Goal: Find specific page/section: Find specific page/section

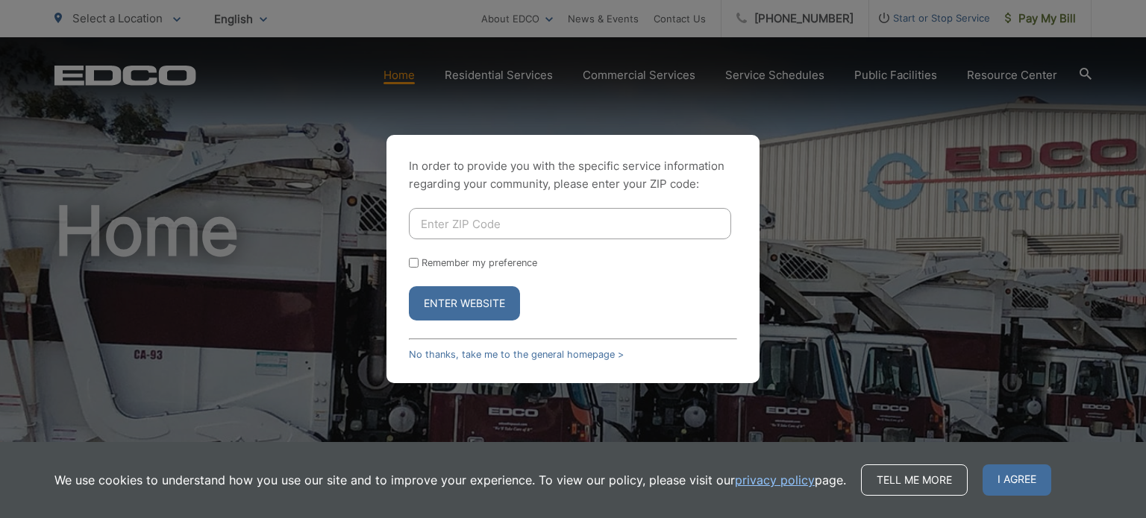
click at [598, 217] on input "Enter ZIP Code" at bounding box center [570, 223] width 322 height 31
type input "92009"
click at [489, 304] on button "Enter Website" at bounding box center [464, 303] width 111 height 34
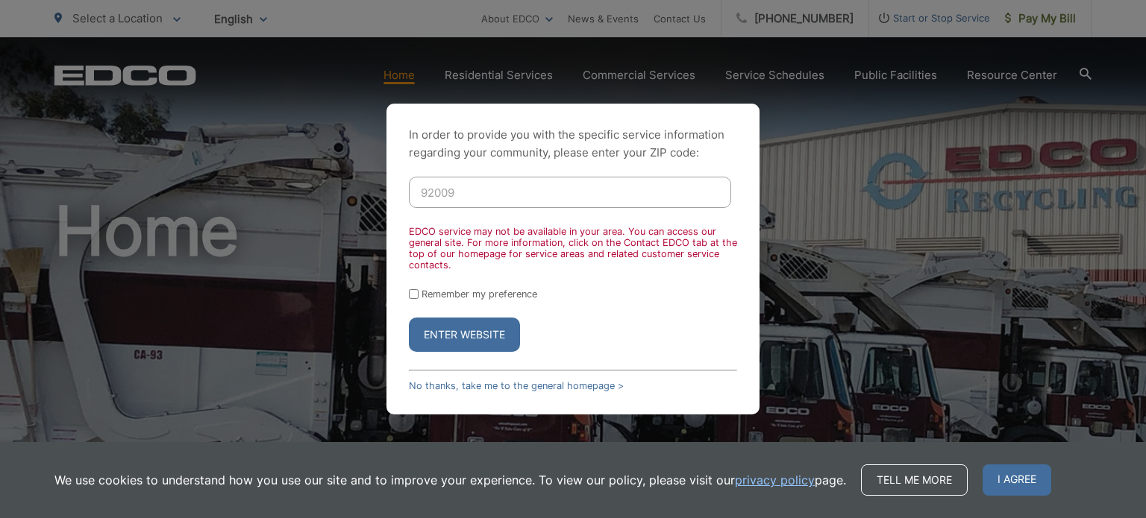
click at [415, 298] on input "Remember my preference" at bounding box center [414, 294] width 10 height 10
checkbox input "true"
click at [440, 341] on button "Enter Website" at bounding box center [464, 335] width 111 height 34
click at [440, 332] on button "Enter Website" at bounding box center [464, 335] width 111 height 34
click at [471, 201] on input "92009" at bounding box center [570, 192] width 322 height 31
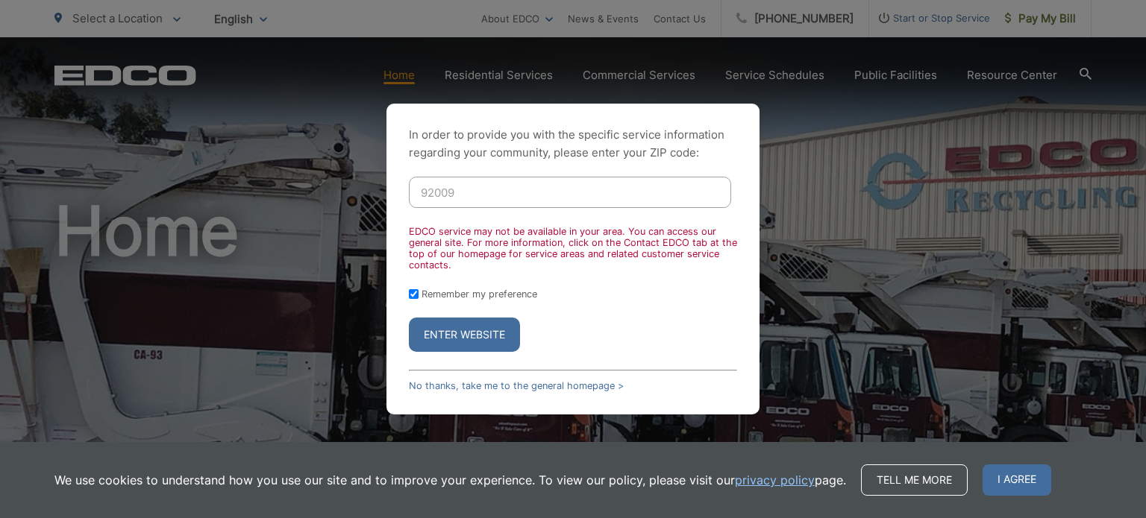
click at [461, 342] on button "Enter Website" at bounding box center [464, 335] width 111 height 34
click at [230, 69] on div "In order to provide you with the specific service information regarding your co…" at bounding box center [573, 259] width 1146 height 518
click at [710, 226] on div "EDCO service may not be available in your area. You can access our general site…" at bounding box center [573, 248] width 328 height 45
click at [500, 390] on link "No thanks, take me to the general homepage >" at bounding box center [516, 385] width 215 height 11
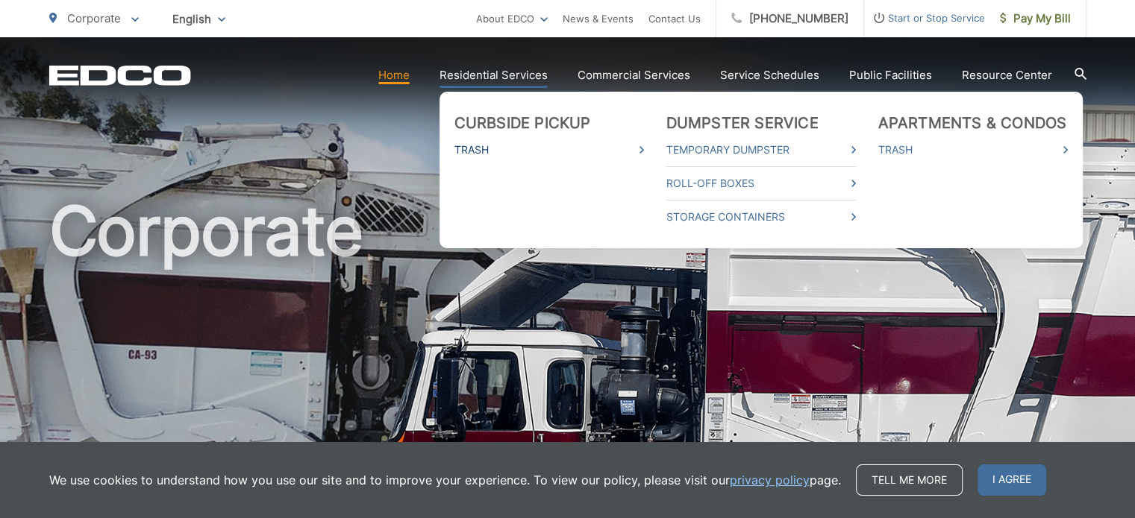
click at [477, 150] on link "Trash" at bounding box center [548, 150] width 189 height 18
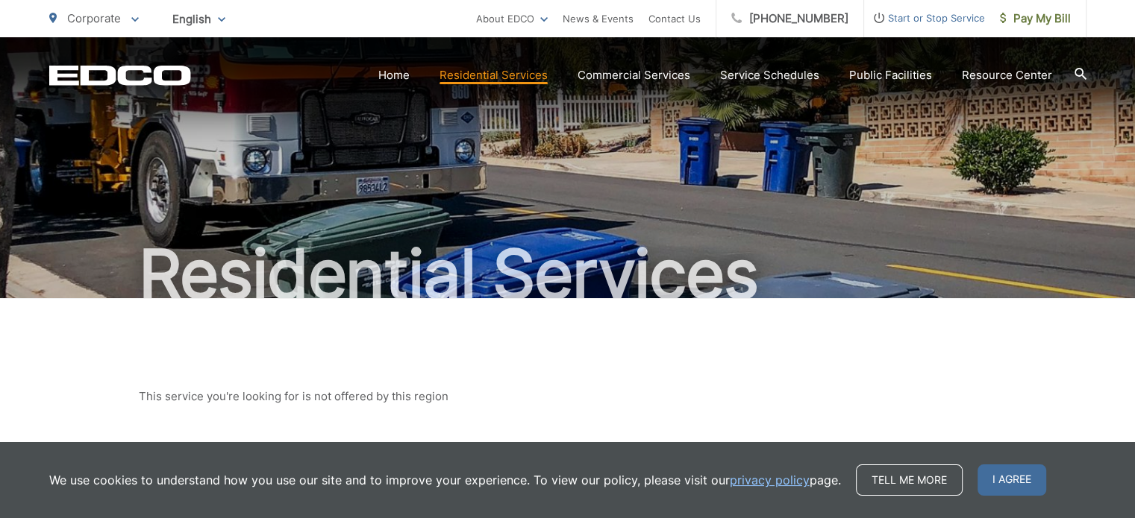
scroll to position [204, 0]
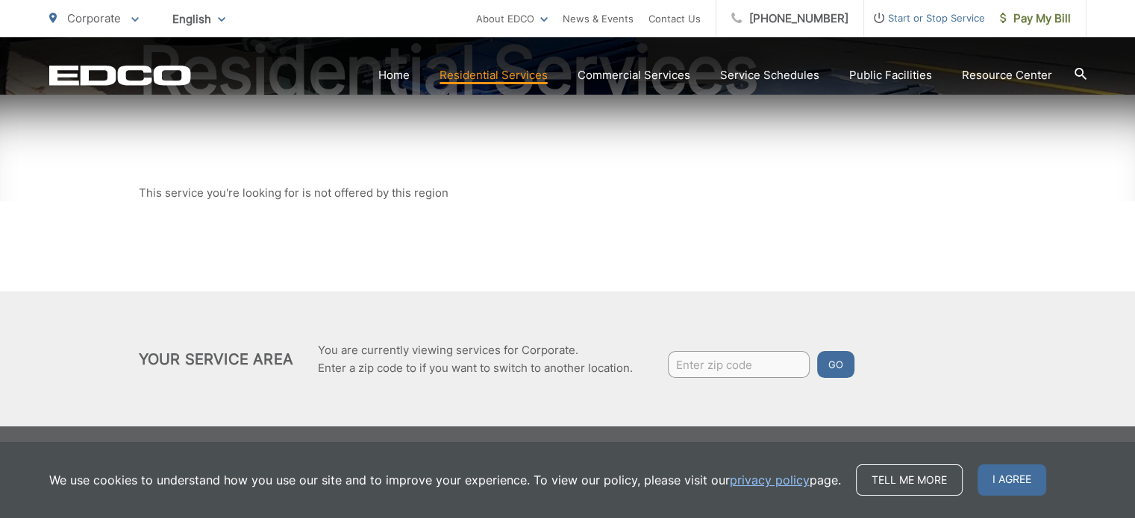
click at [718, 373] on input "Enter zip code" at bounding box center [739, 364] width 142 height 27
type input "92009"
click at [834, 366] on button "Go" at bounding box center [835, 364] width 37 height 27
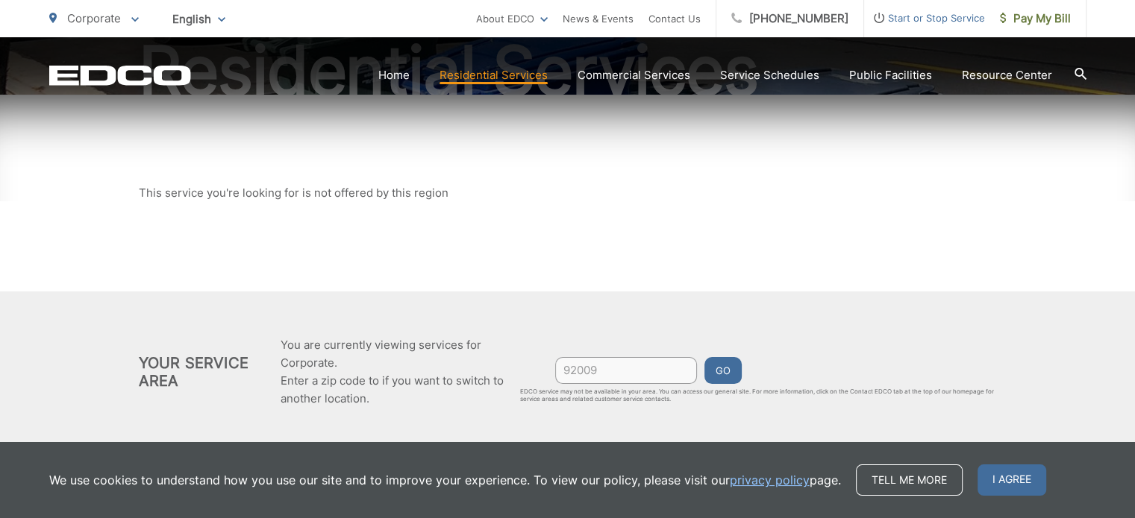
scroll to position [0, 0]
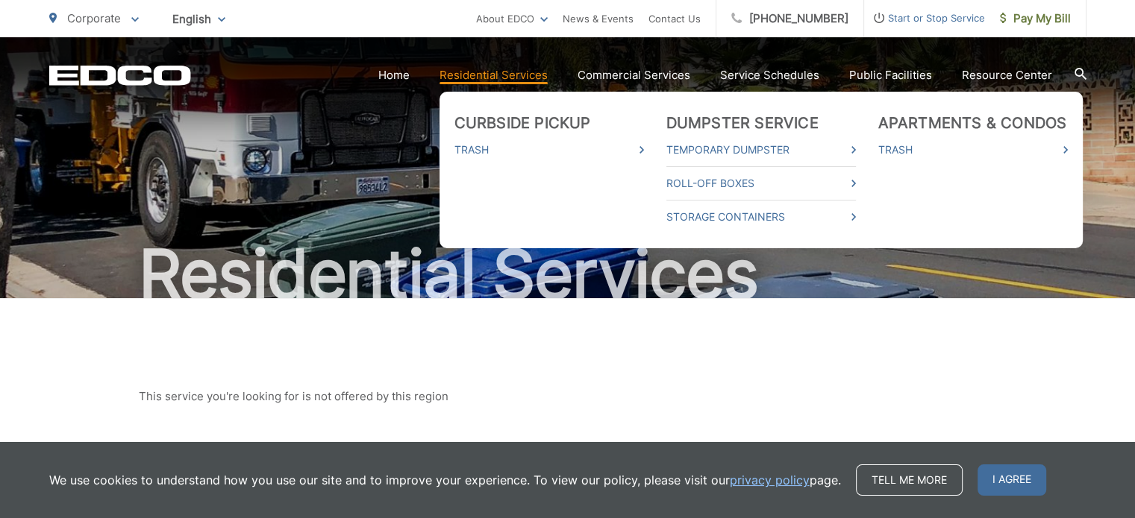
click at [472, 79] on link "Residential Services" at bounding box center [493, 75] width 108 height 18
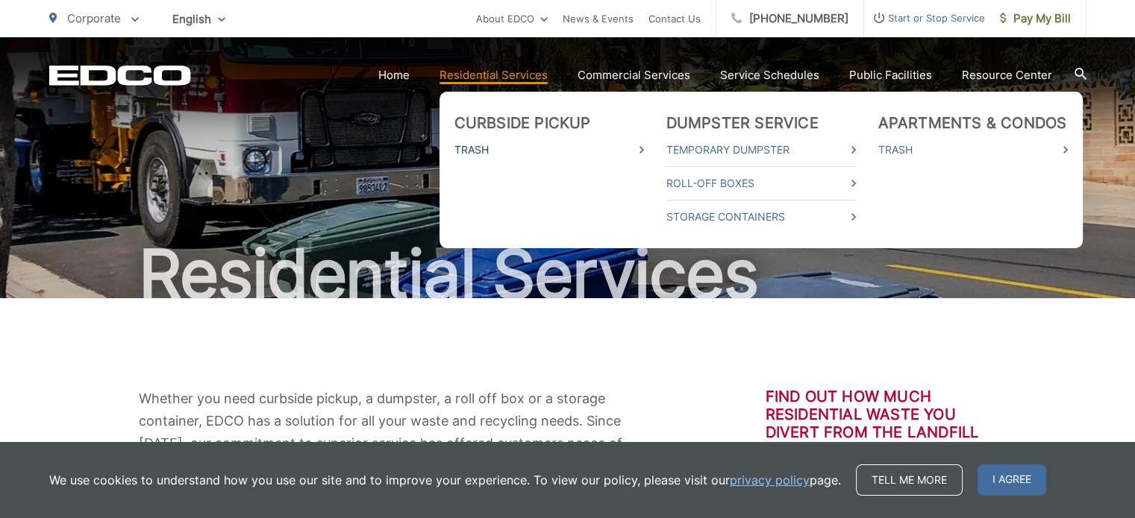
click at [476, 152] on link "Trash" at bounding box center [548, 150] width 189 height 18
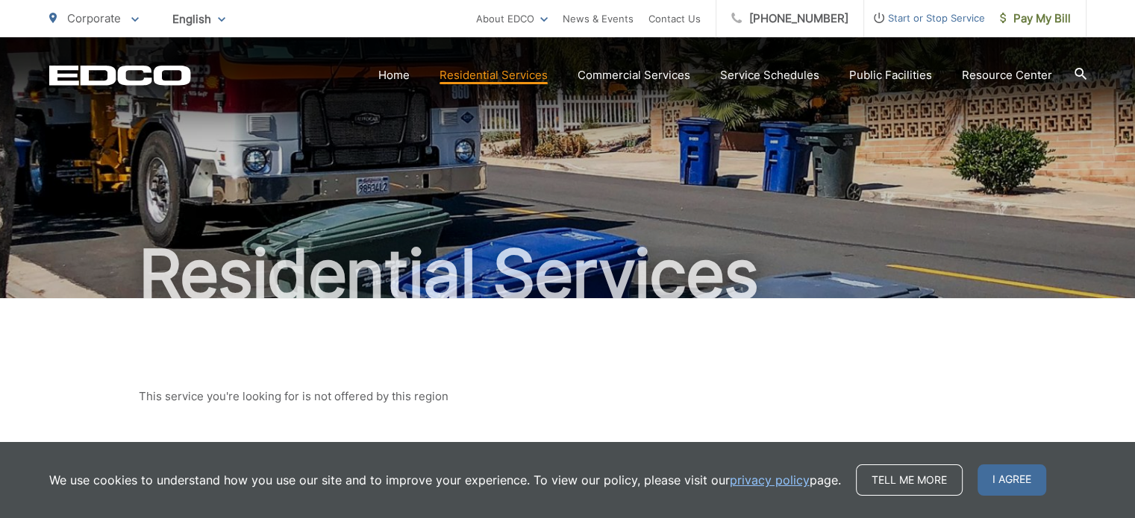
scroll to position [204, 0]
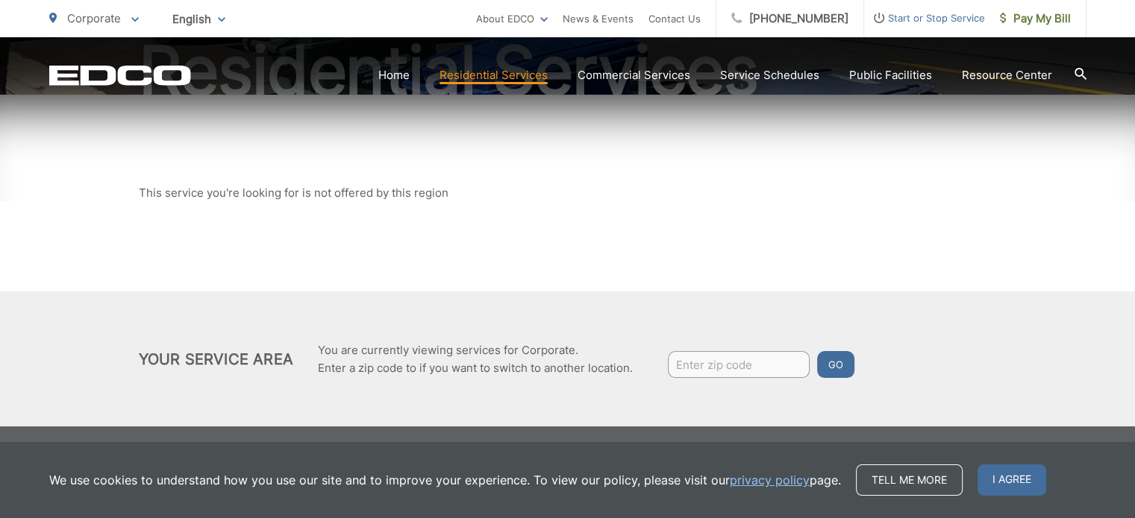
click at [742, 340] on div "Your Service Area You are currently viewing services for Corporate. Enter a zip…" at bounding box center [568, 359] width 858 height 46
click at [731, 375] on input "Enter zip code" at bounding box center [739, 364] width 142 height 27
type input "92009"
click at [820, 368] on button "Go" at bounding box center [835, 364] width 37 height 27
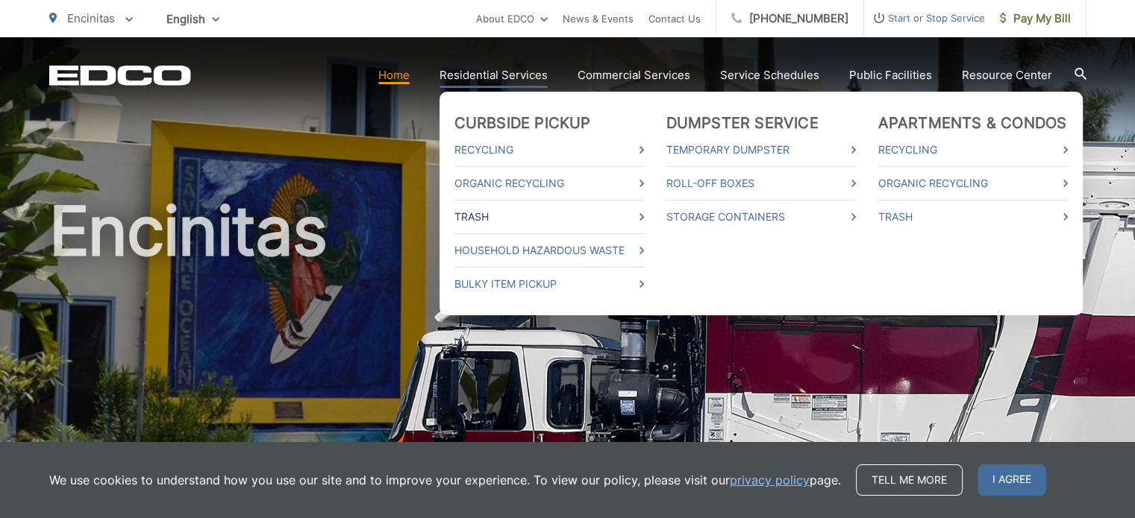
click at [484, 216] on link "Trash" at bounding box center [548, 217] width 189 height 18
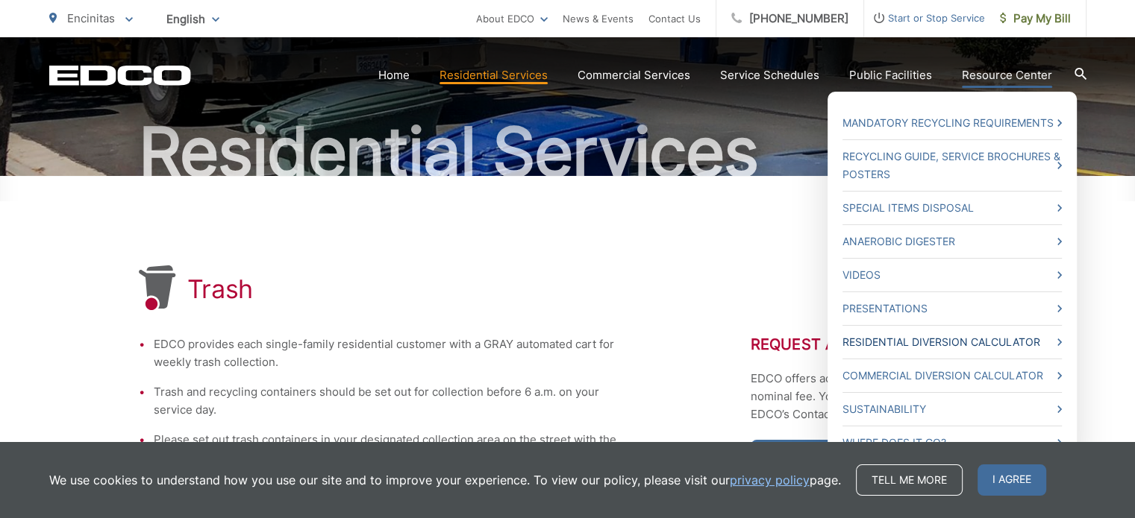
scroll to position [124, 0]
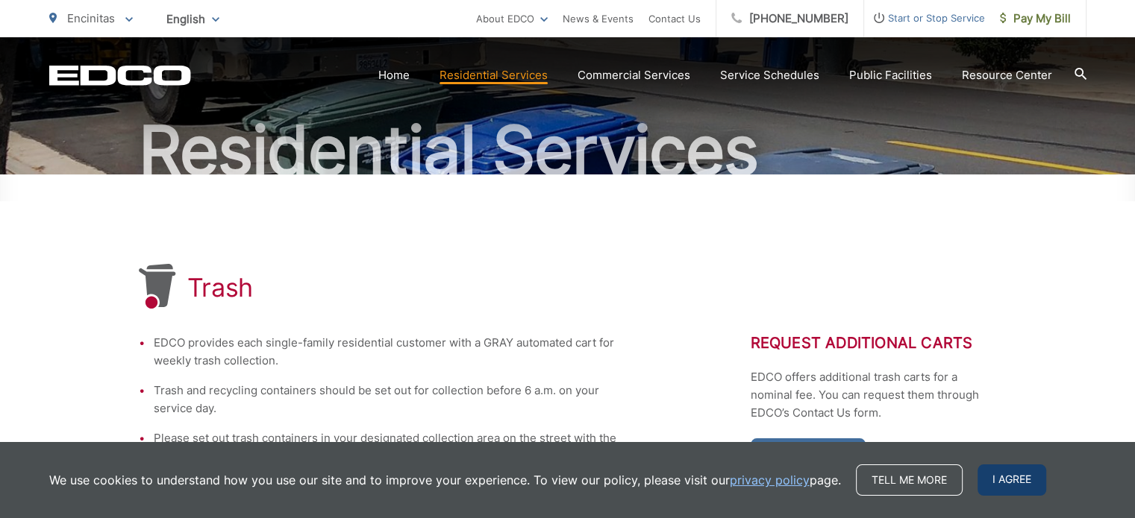
click at [1000, 486] on span "I agree" at bounding box center [1011, 480] width 69 height 31
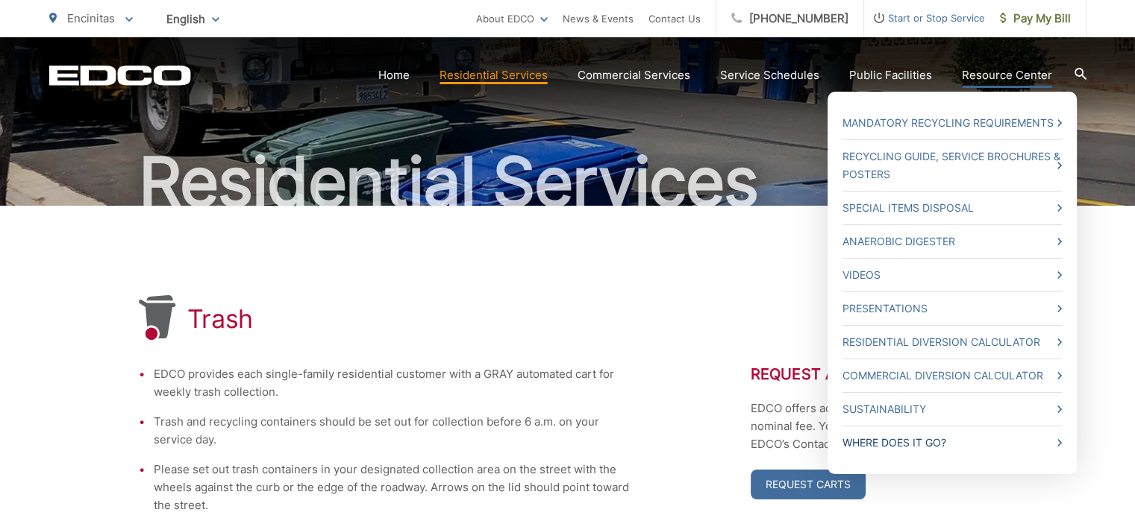
scroll to position [0, 0]
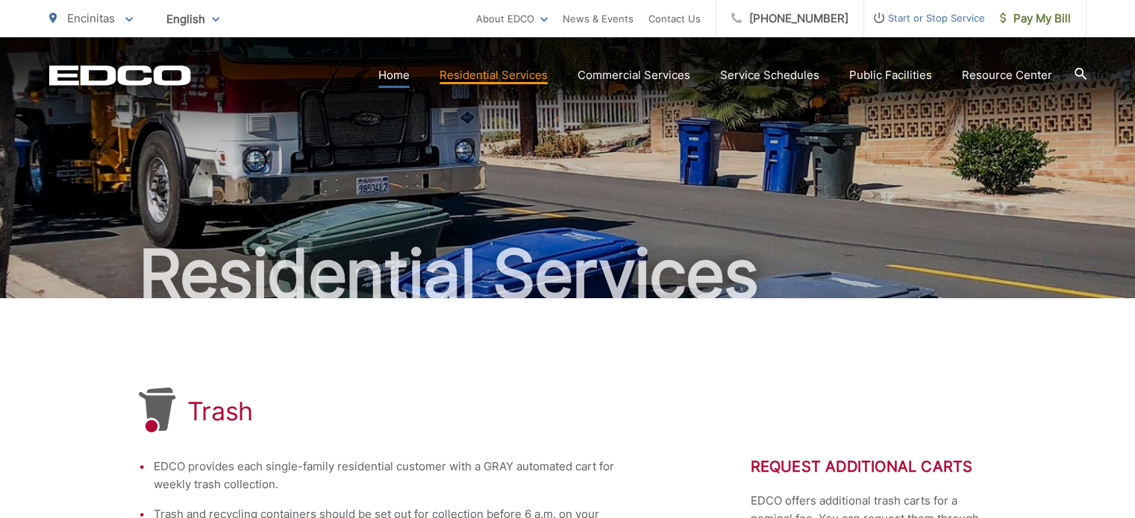
click at [399, 77] on link "Home" at bounding box center [393, 75] width 31 height 18
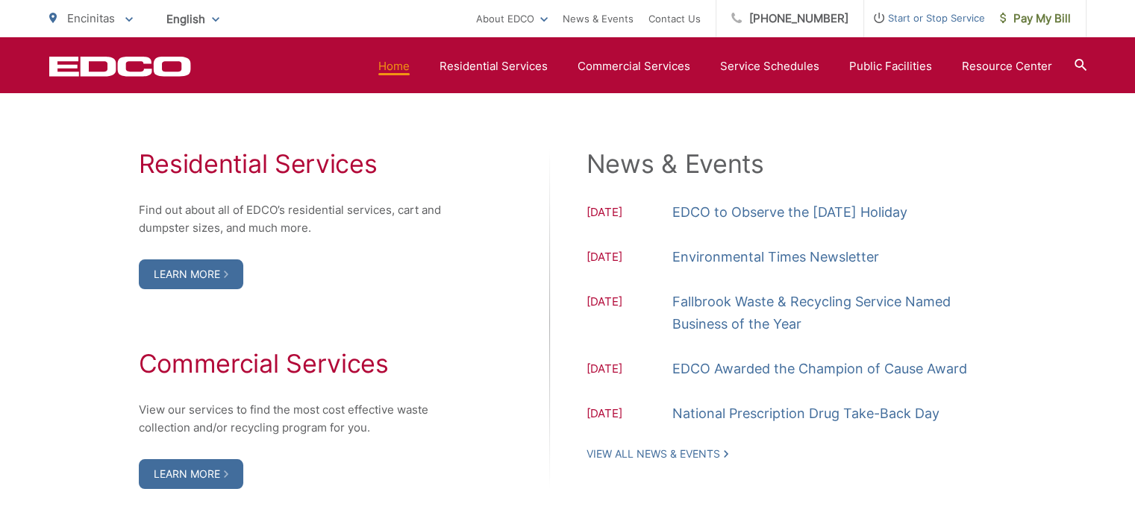
scroll to position [1525, 0]
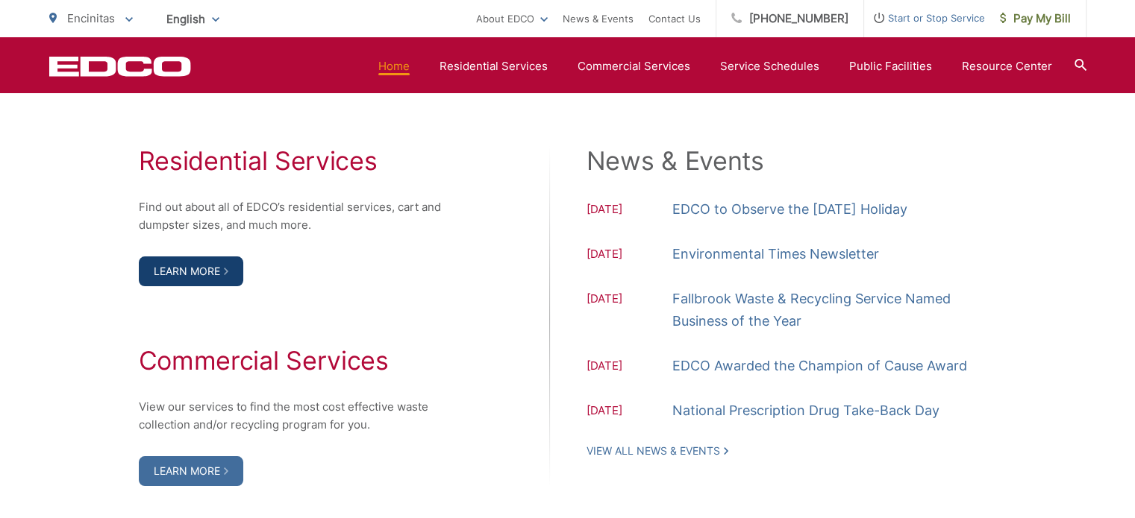
click at [224, 270] on link "Learn More" at bounding box center [191, 272] width 104 height 30
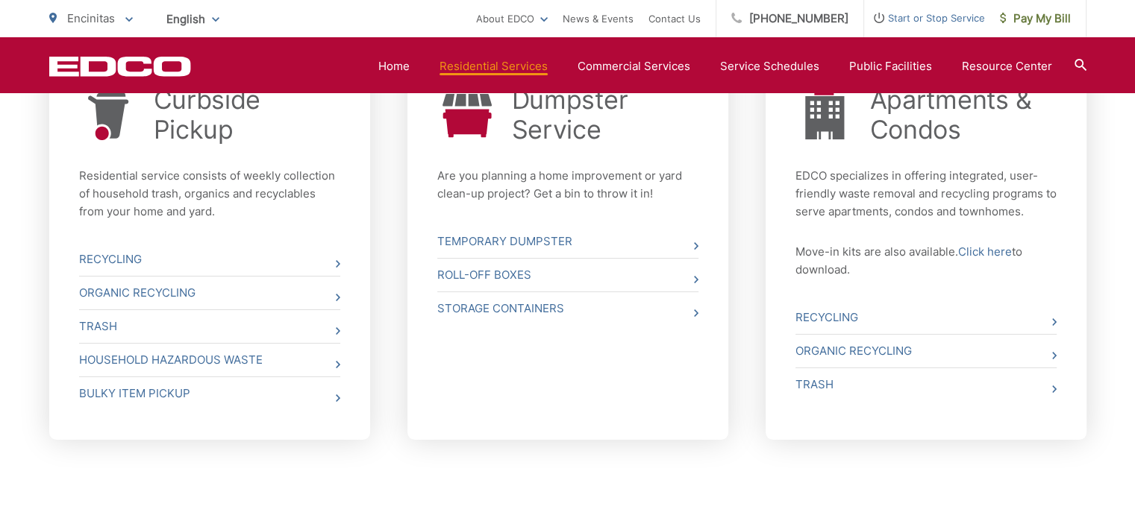
scroll to position [623, 0]
click at [337, 330] on icon at bounding box center [338, 331] width 4 height 7
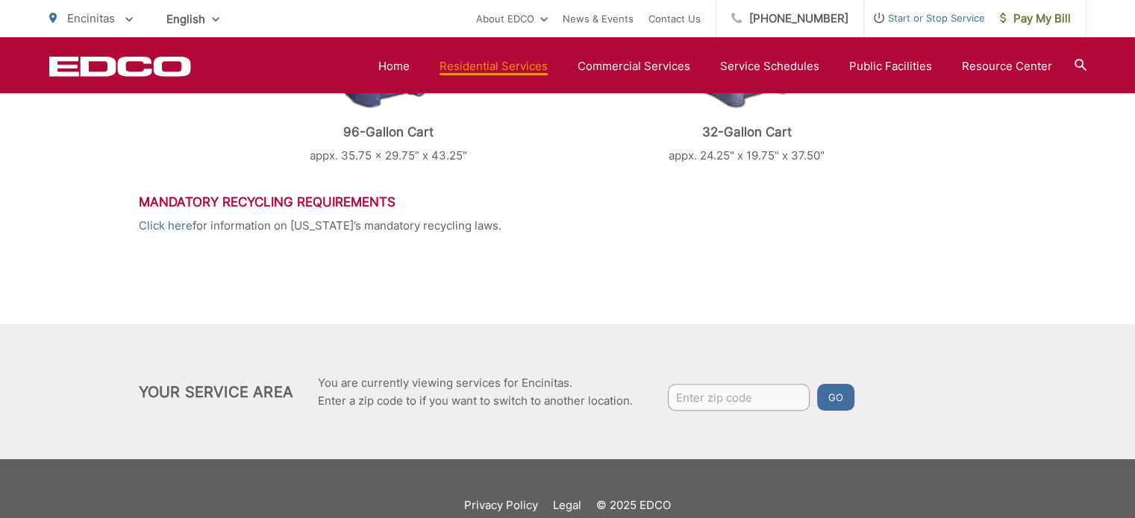
scroll to position [850, 0]
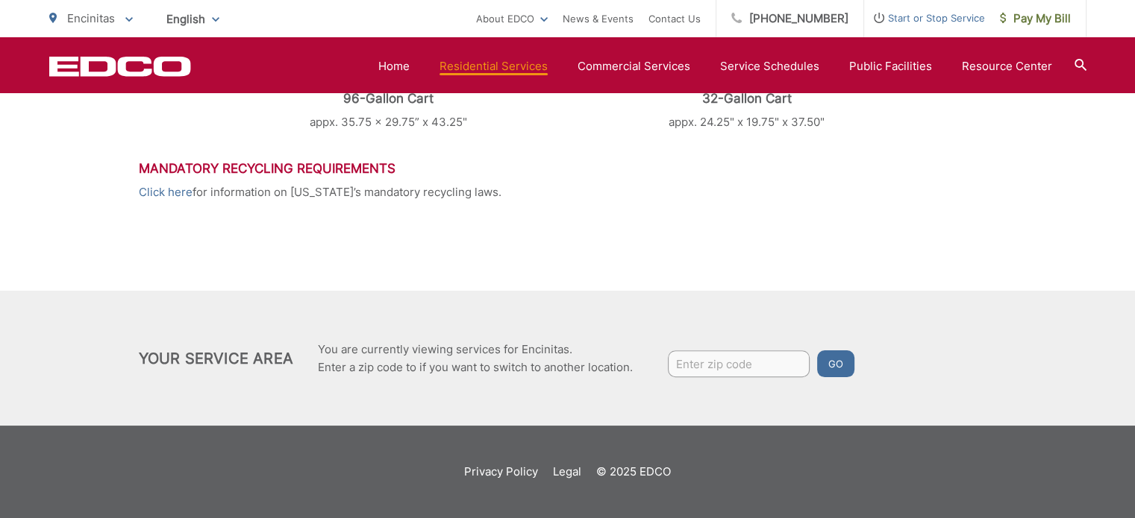
click at [695, 363] on input "Enter zip code" at bounding box center [739, 364] width 142 height 27
type input "92009"
click at [844, 366] on button "Go" at bounding box center [835, 364] width 37 height 27
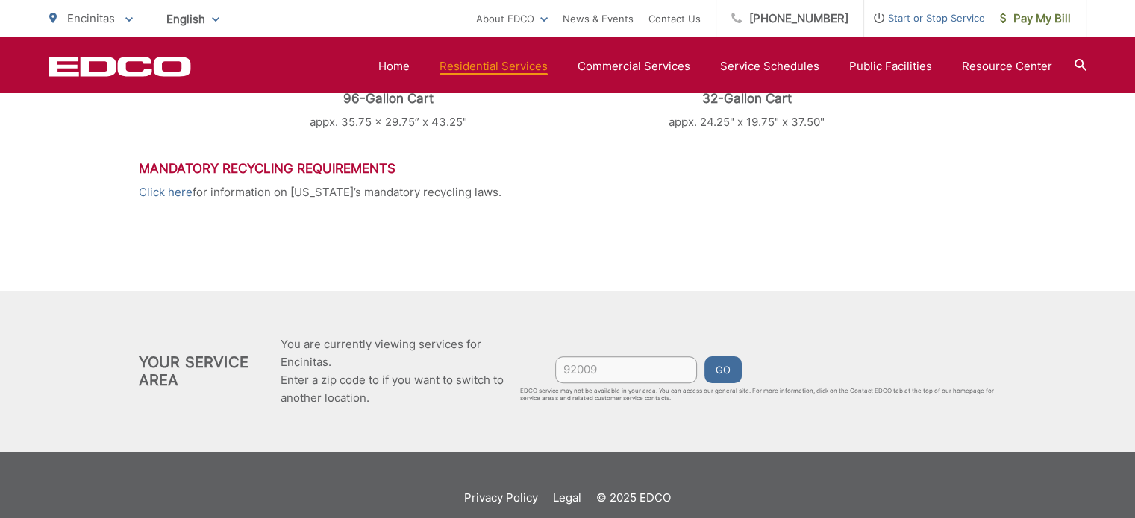
click at [716, 369] on button "Go" at bounding box center [722, 370] width 37 height 27
click at [734, 366] on button "Go" at bounding box center [722, 370] width 37 height 27
